Goal: Transaction & Acquisition: Subscribe to service/newsletter

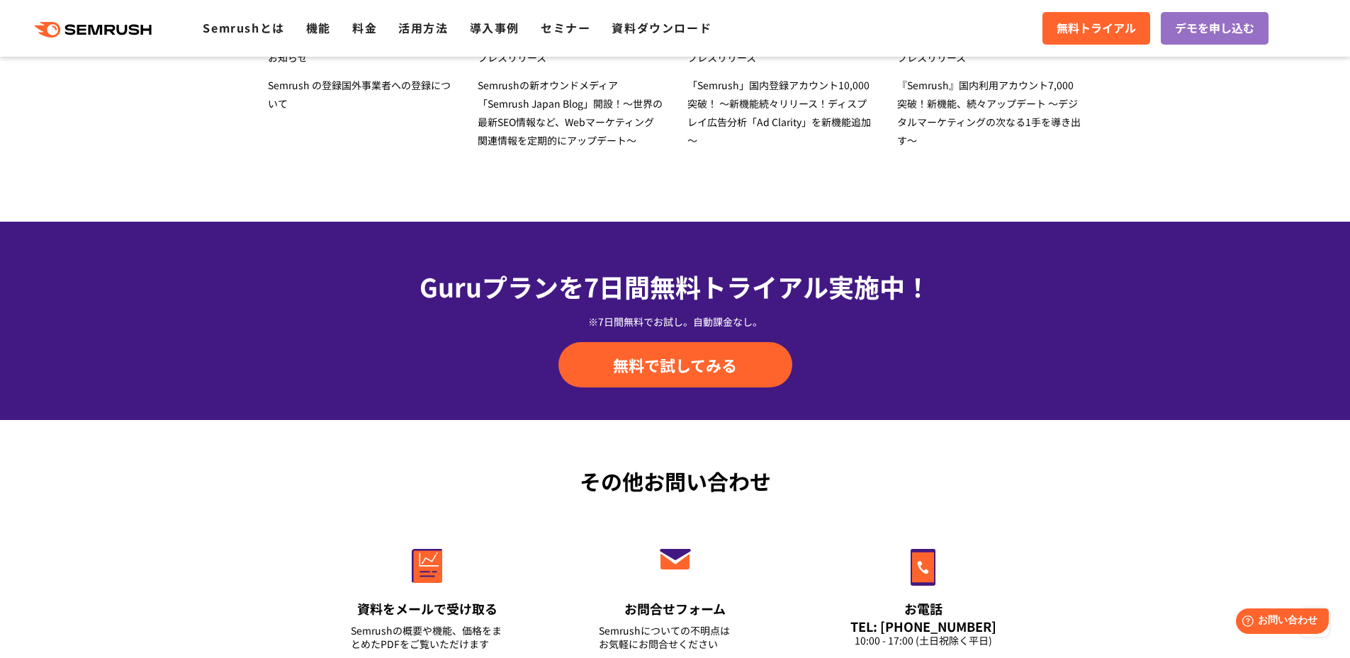
scroll to position [4946, 0]
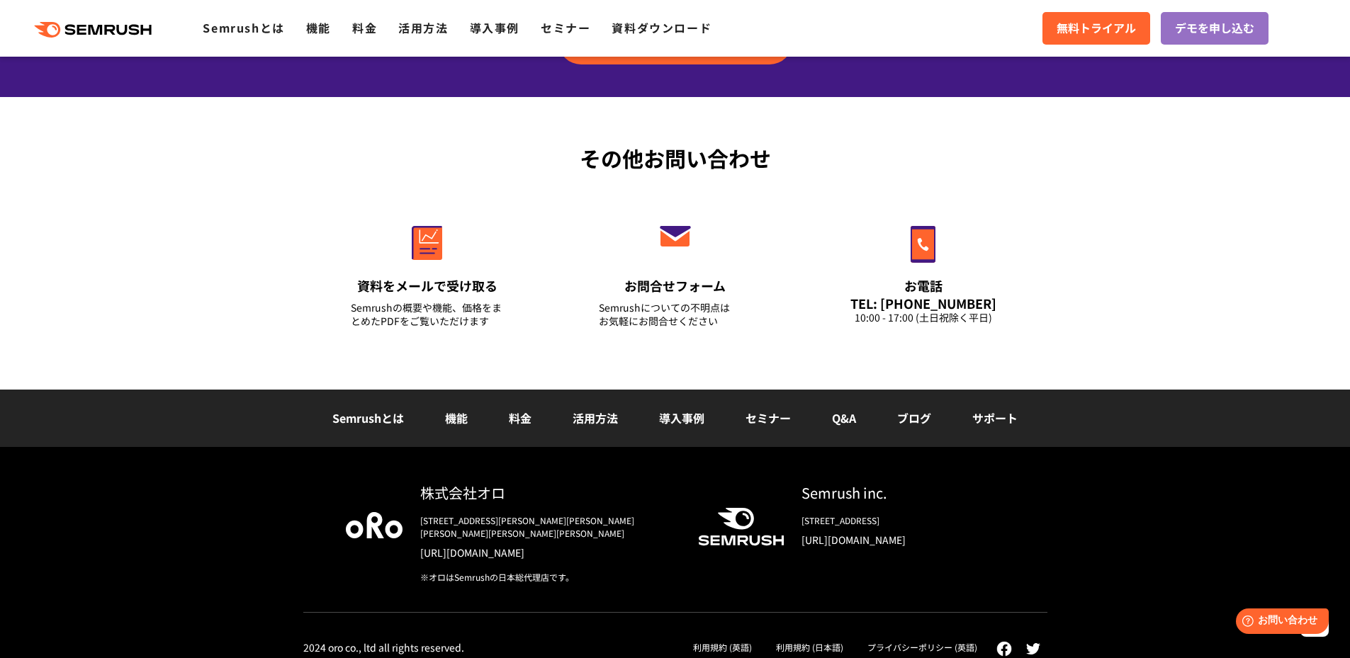
click at [456, 416] on link "機能" at bounding box center [456, 418] width 23 height 17
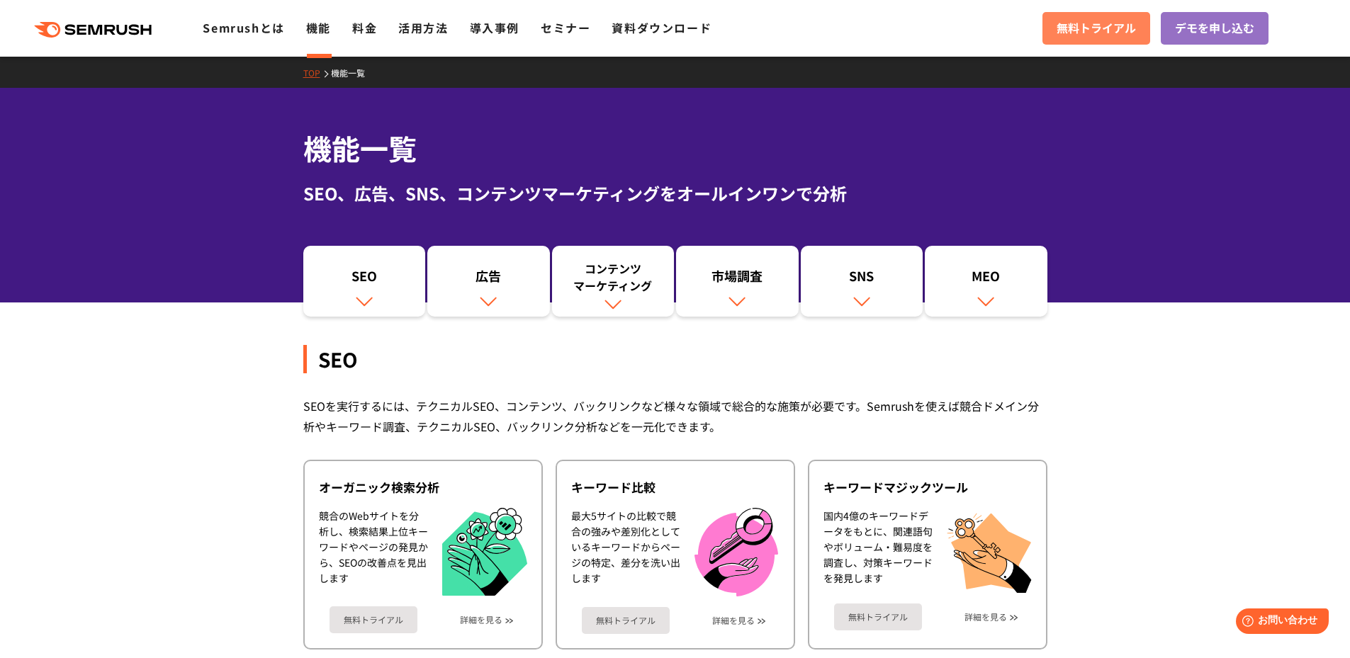
click at [1070, 43] on link "無料トライアル" at bounding box center [1096, 28] width 108 height 33
drag, startPoint x: 382, startPoint y: 43, endPoint x: 356, endPoint y: 37, distance: 26.8
click at [356, 37] on li "料金" at bounding box center [364, 28] width 25 height 18
click at [356, 34] on link "料金" at bounding box center [364, 27] width 25 height 17
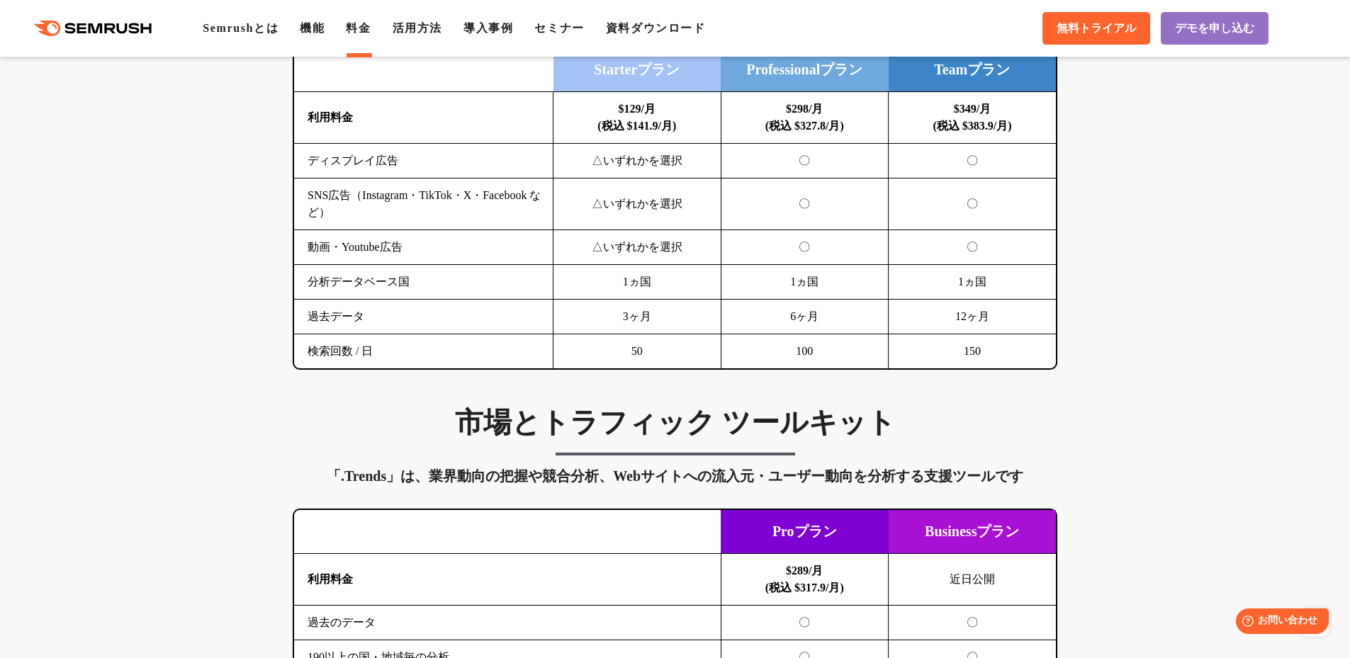
scroll to position [2165, 0]
